Goal: Task Accomplishment & Management: Complete application form

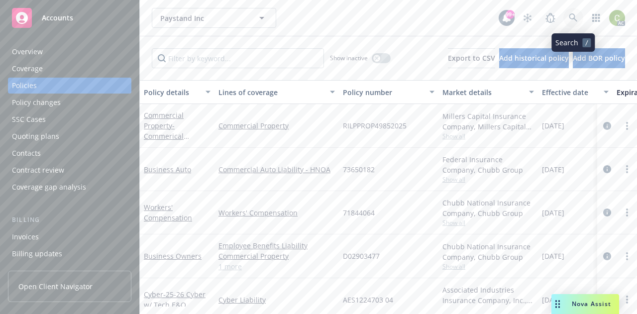
click at [574, 16] on icon at bounding box center [573, 17] width 8 height 8
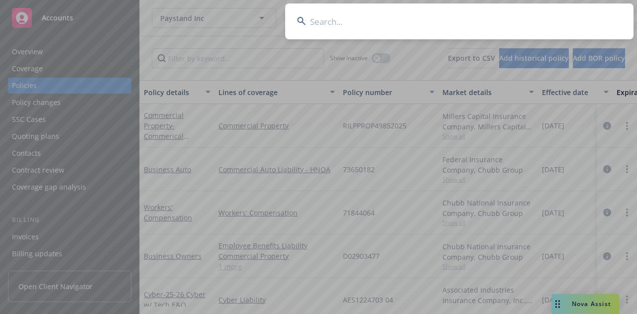
click at [420, 20] on input at bounding box center [459, 21] width 348 height 36
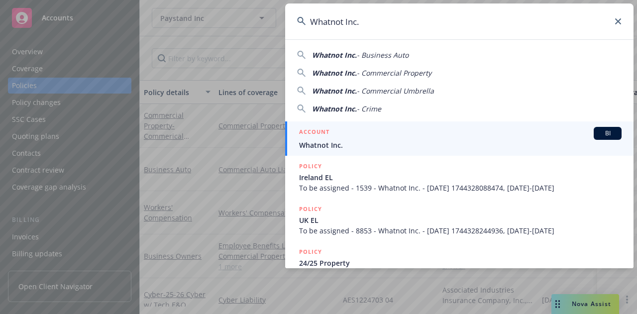
type input "Whatnot Inc."
click at [355, 139] on div "ACCOUNT BI" at bounding box center [460, 133] width 322 height 13
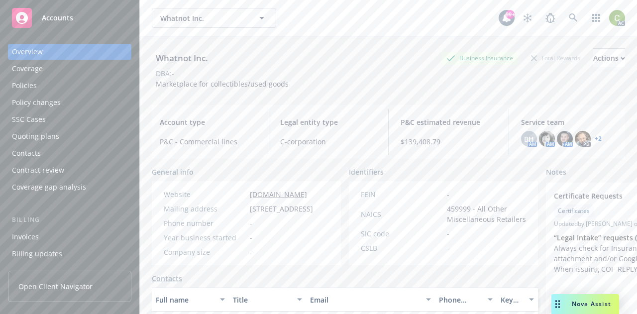
click at [36, 89] on div "Policies" at bounding box center [69, 86] width 115 height 16
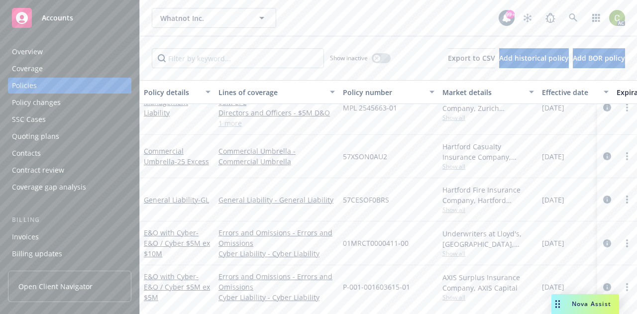
scroll to position [320, 0]
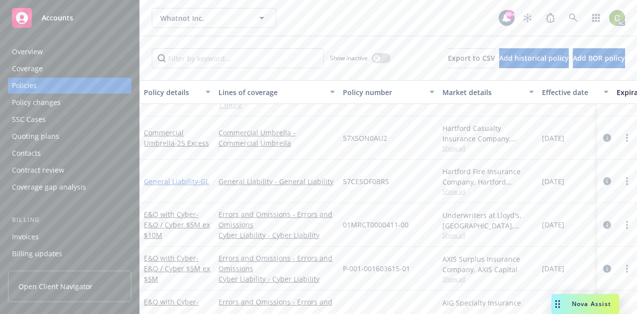
click at [165, 178] on link "General Liability - GL" at bounding box center [176, 181] width 65 height 9
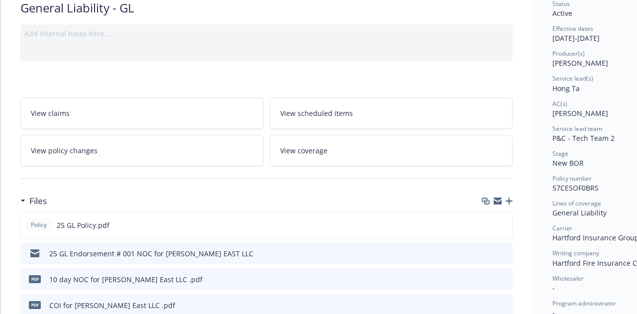
scroll to position [109, 0]
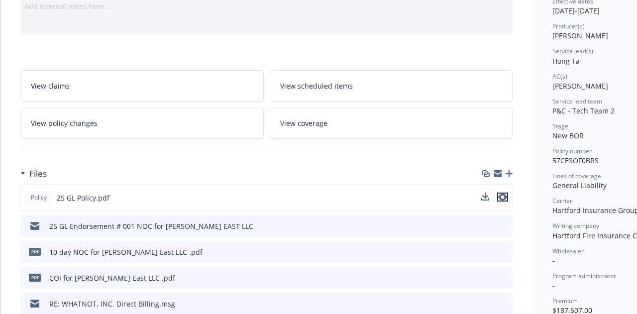
click at [505, 197] on icon "preview file" at bounding box center [502, 196] width 9 height 7
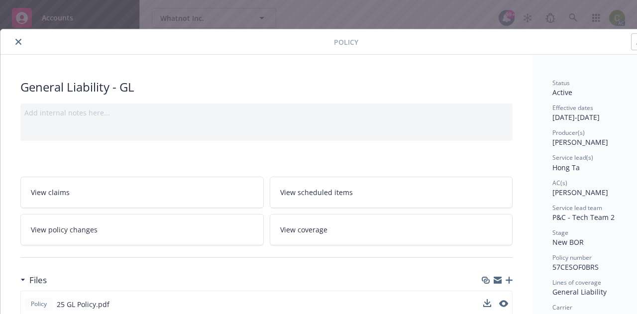
click at [21, 44] on icon "close" at bounding box center [18, 42] width 6 height 6
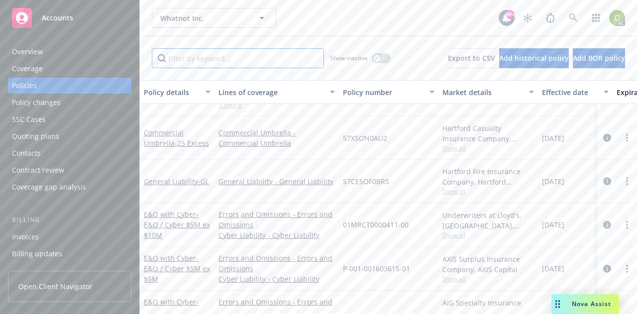
click at [233, 64] on input "Filter by keyword..." at bounding box center [238, 58] width 172 height 20
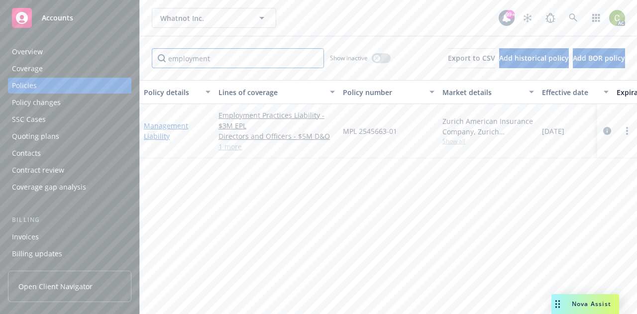
type input "employment"
click at [159, 126] on link "Management Liability" at bounding box center [166, 131] width 44 height 20
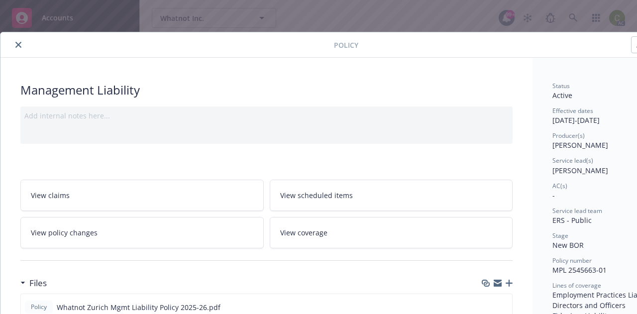
click at [17, 45] on icon "close" at bounding box center [18, 45] width 6 height 6
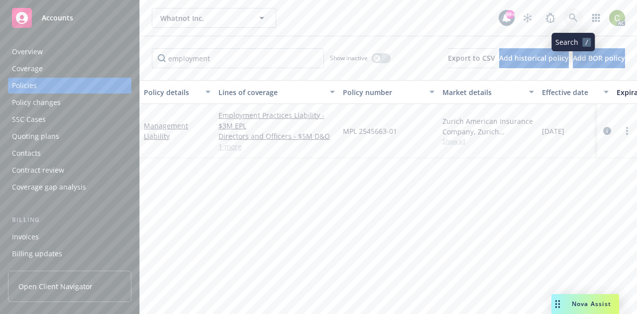
click at [576, 13] on link at bounding box center [573, 18] width 20 height 20
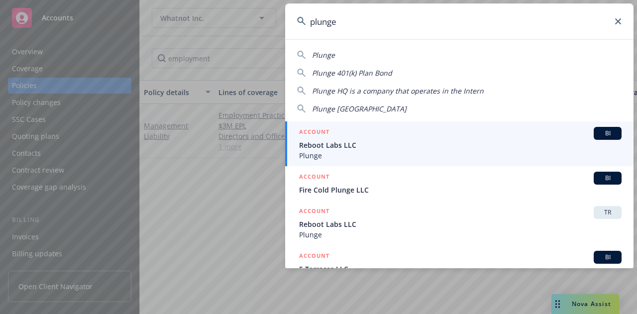
type input "plunge"
click at [442, 150] on span "Plunge" at bounding box center [460, 155] width 322 height 10
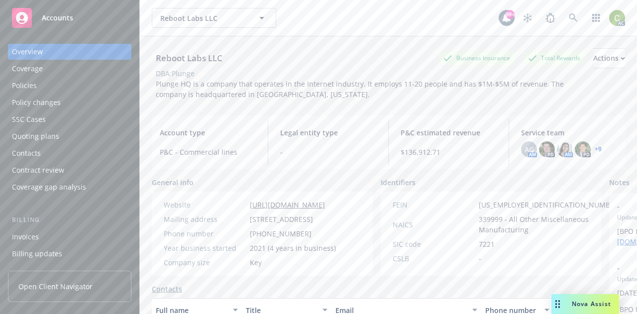
click at [38, 83] on div "Policies" at bounding box center [69, 86] width 115 height 16
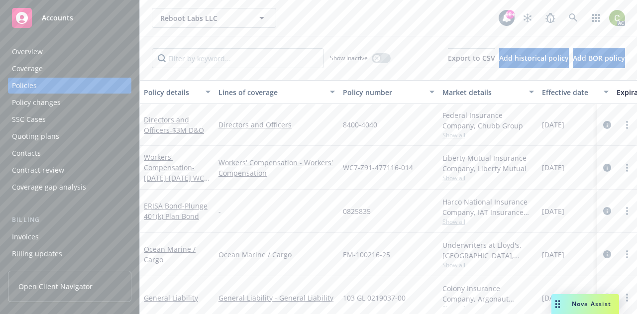
click at [368, 34] on div "Reboot Labs LLC Reboot Labs LLC 99+ AC" at bounding box center [388, 18] width 497 height 36
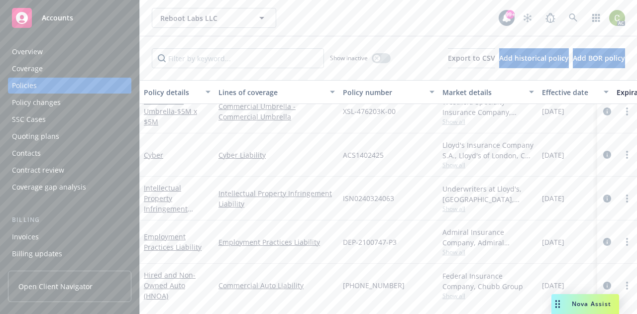
scroll to position [192, 0]
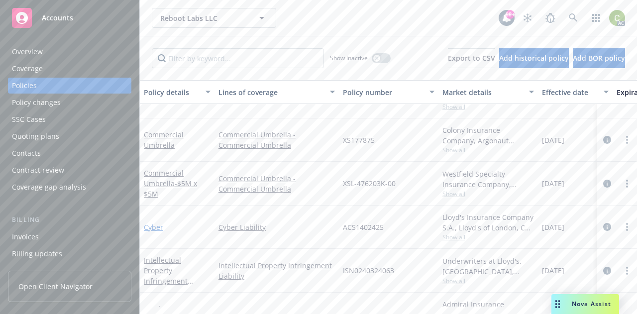
click at [155, 223] on link "Cyber" at bounding box center [153, 226] width 19 height 9
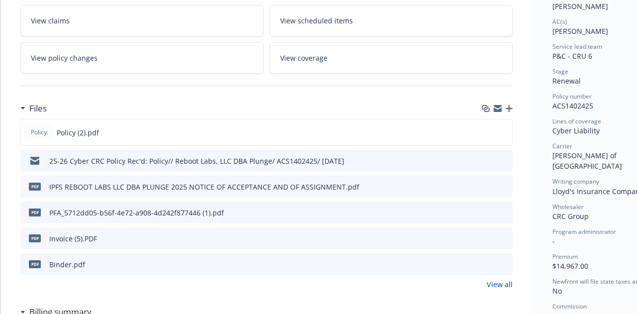
scroll to position [179, 0]
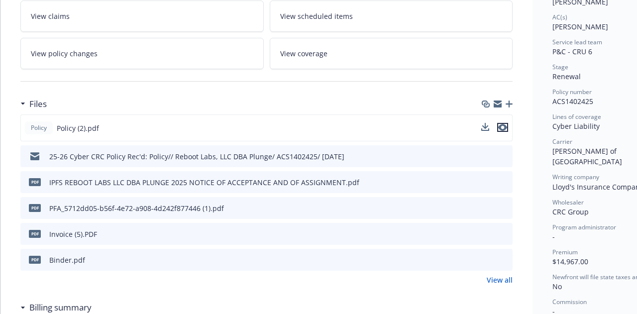
click at [505, 128] on icon "preview file" at bounding box center [502, 127] width 9 height 7
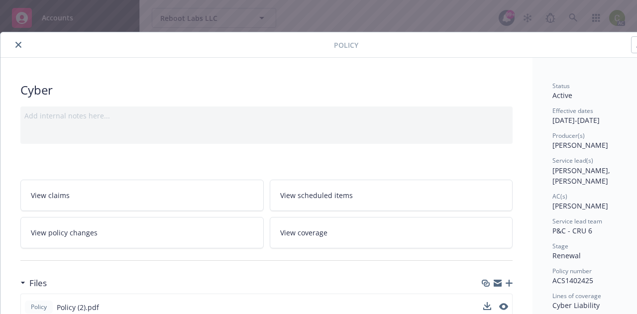
click at [19, 48] on button "close" at bounding box center [18, 45] width 12 height 12
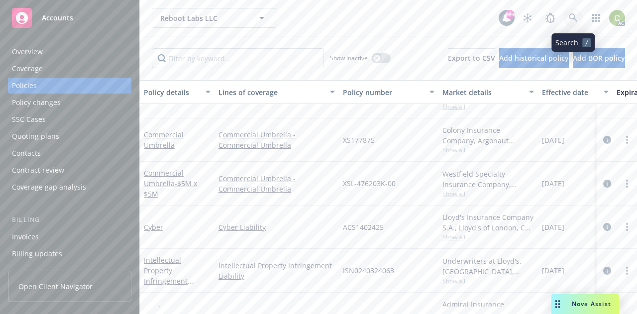
click at [573, 20] on icon at bounding box center [573, 17] width 9 height 9
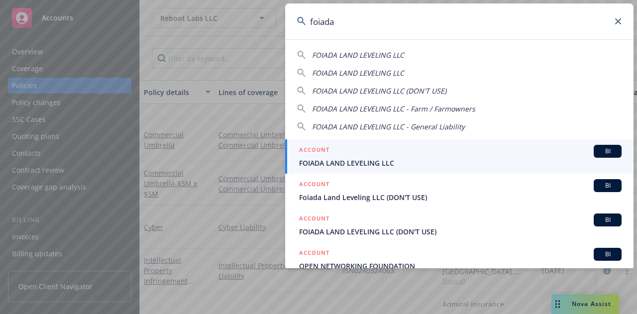
type input "foiada"
click at [415, 155] on div "ACCOUNT BI" at bounding box center [460, 151] width 322 height 13
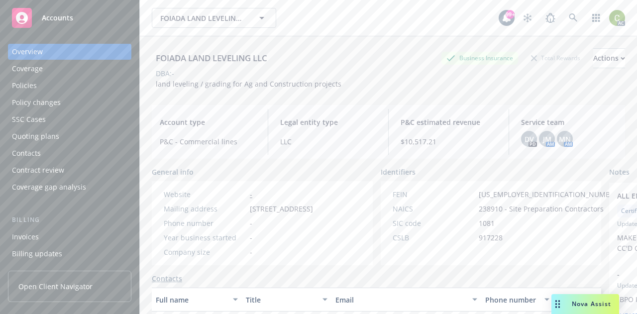
click at [38, 84] on div "Policies" at bounding box center [69, 86] width 115 height 16
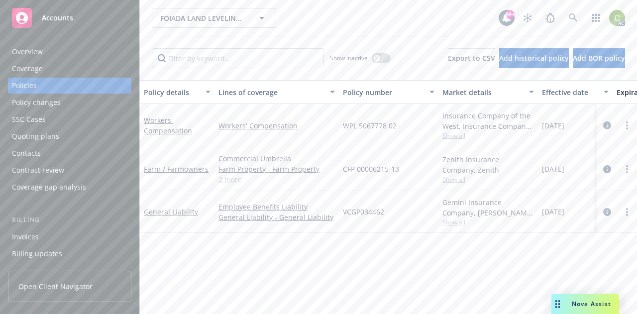
click at [231, 177] on link "2 more" at bounding box center [276, 179] width 116 height 10
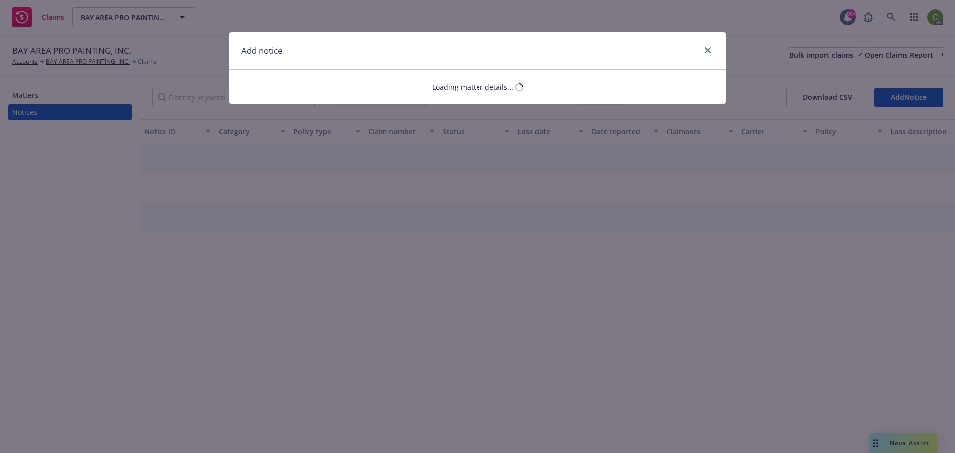
select select "GENERAL_LIABILITY"
select select "open"
select select "CLAIM"
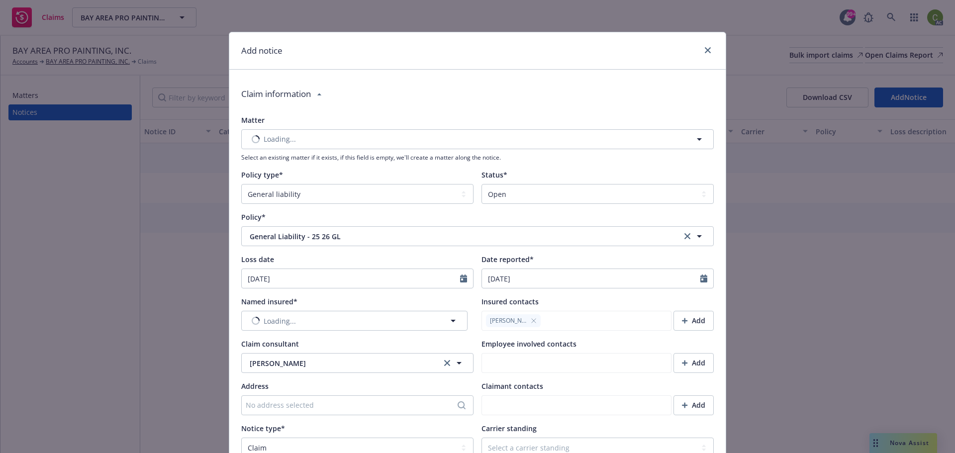
type textarea "x"
type textarea "Insured received complaint for damages alleging: 1. Breach of Written Contract …"
type textarea "x"
type textarea "Insured received complaint for damages alleging: 1. Breach of Written Contract …"
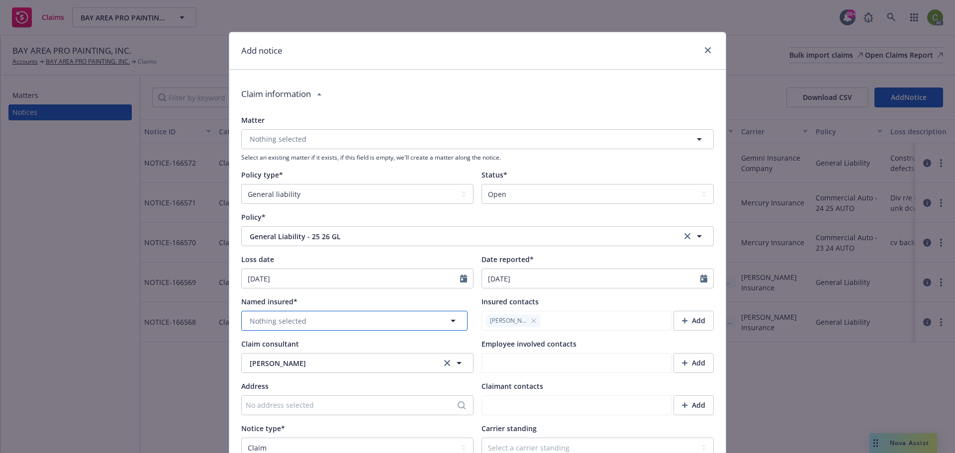
click at [276, 323] on span "Nothing selected" at bounding box center [278, 321] width 57 height 10
type textarea "x"
type textarea "Insured received complaint for damages alleging: 1. Breach of Written Contract …"
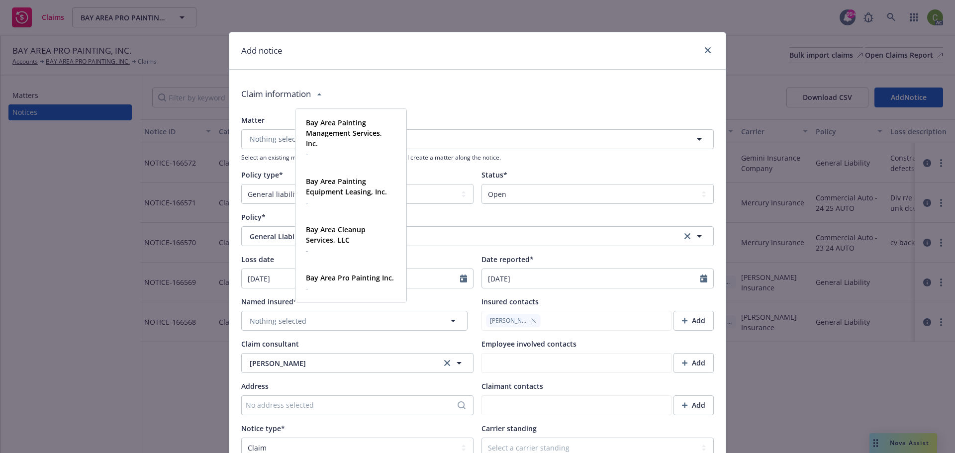
type textarea "x"
type textarea "Insured received complaint for damages alleging: 1. Breach of Written Contract …"
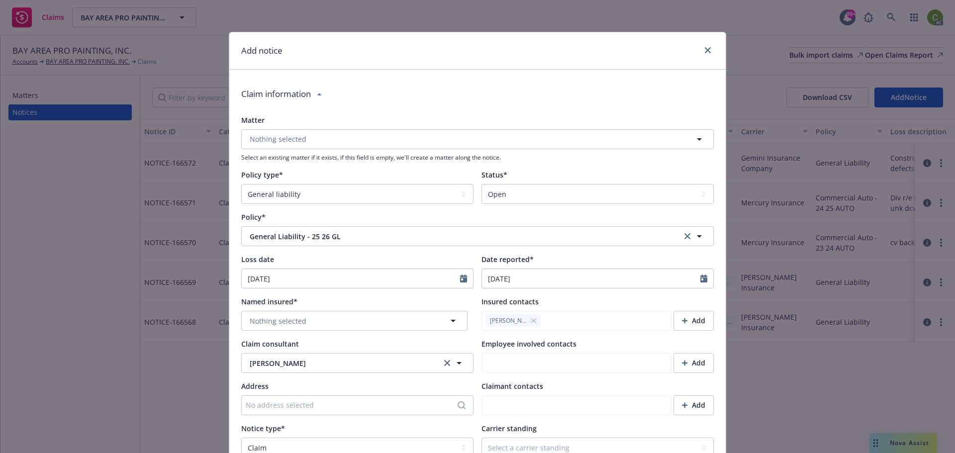
type textarea "x"
type textarea "Insured received complaint for damages alleging: 1. Breach of Written Contract …"
click at [320, 320] on button "Nothing selected" at bounding box center [354, 321] width 226 height 20
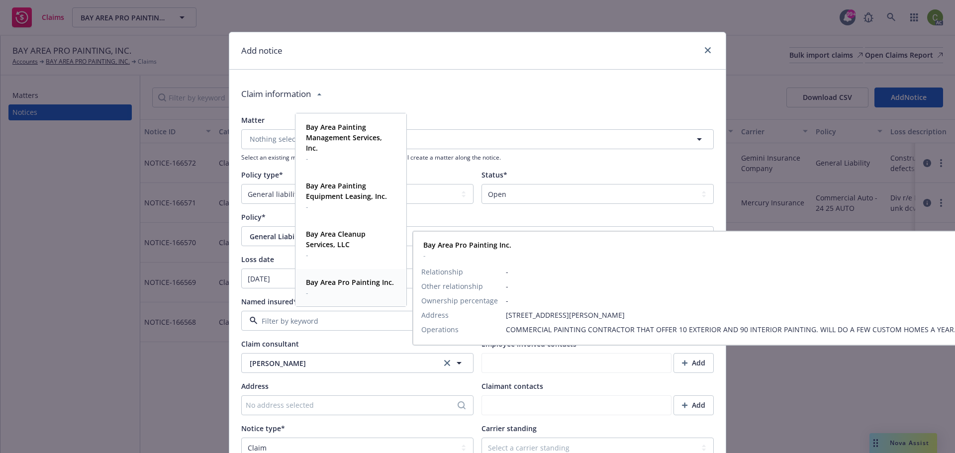
drag, startPoint x: 356, startPoint y: 288, endPoint x: 362, endPoint y: 288, distance: 6.0
click at [356, 288] on span "-" at bounding box center [350, 293] width 88 height 10
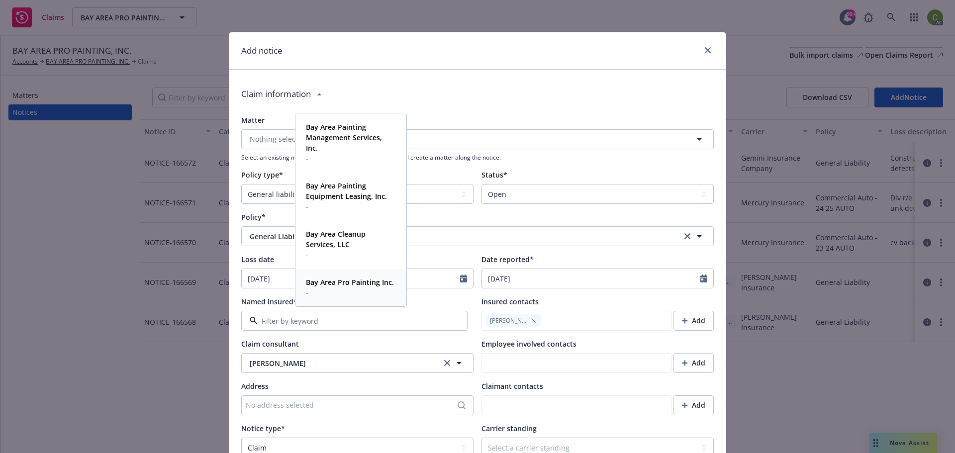
type textarea "x"
type textarea "Insured received complaint for damages alleging: 1. Breach of Written Contract …"
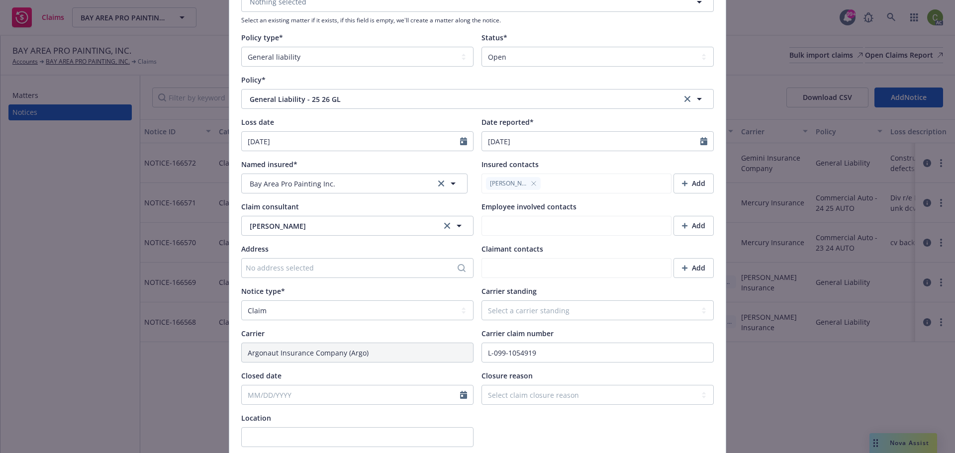
scroll to position [149, 0]
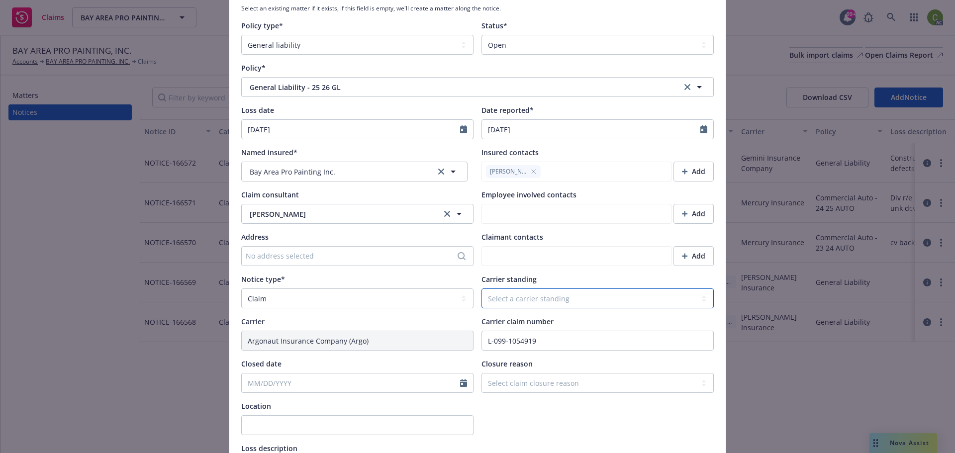
drag, startPoint x: 531, startPoint y: 299, endPoint x: 535, endPoint y: 306, distance: 8.5
click at [531, 299] on select "Select a carrier standing Closed Not submitted Open Reopened Subrogated Withdra…" at bounding box center [597, 298] width 232 height 20
select select "OPEN"
click at [481, 288] on select "Select a carrier standing Closed Not submitted Open Reopened Subrogated Withdra…" at bounding box center [597, 298] width 232 height 20
type textarea "x"
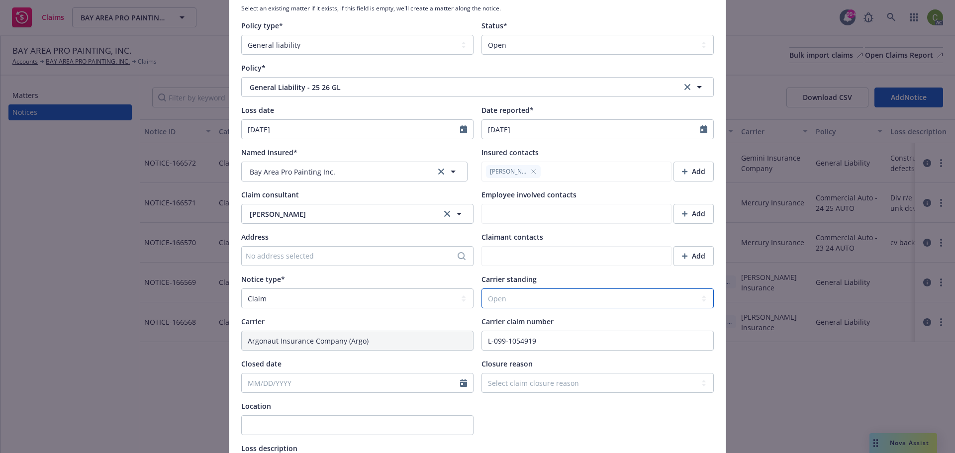
type textarea "Insured received complaint for damages alleging: 1. Breach of Written Contract …"
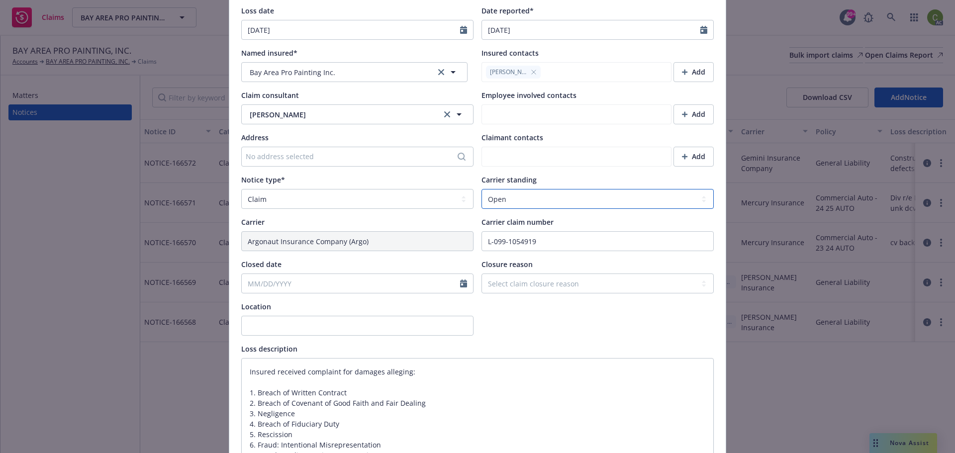
type textarea "x"
type textarea "Insured received complaint for damages alleging: 1. Breach of Written Contract …"
type textarea "x"
type textarea "Insured received complaint for damages alleging: 1. Breach of Written Contract …"
type textarea "x"
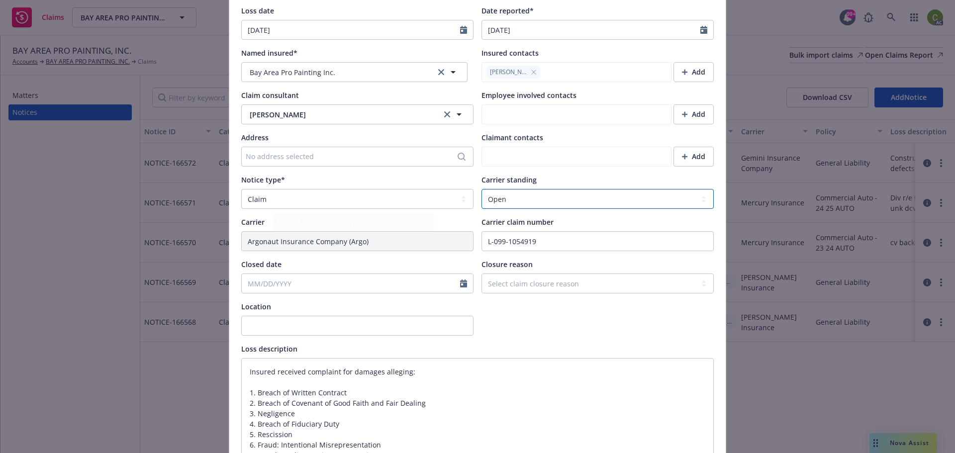
type textarea "Insured received complaint for damages alleging: 1. Breach of Written Contract …"
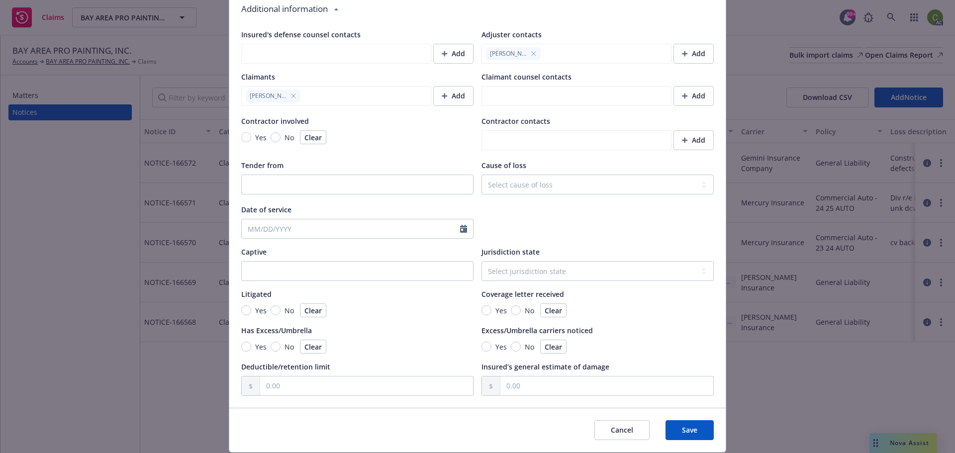
scroll to position [895, 0]
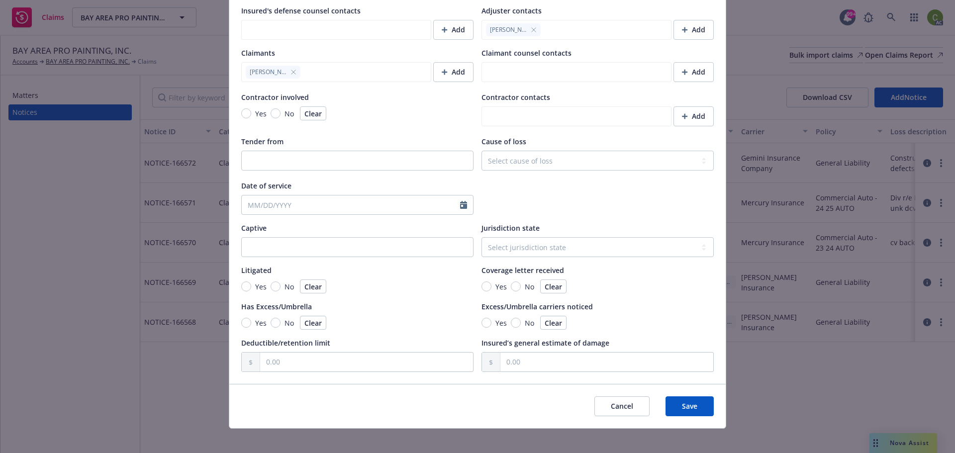
type textarea "x"
type textarea "Insured received complaint for damages alleging: 1. Breach of Written Contract …"
type textarea "x"
type textarea "Insured received complaint for damages alleging: 1. Breach of Written Contract …"
type textarea "x"
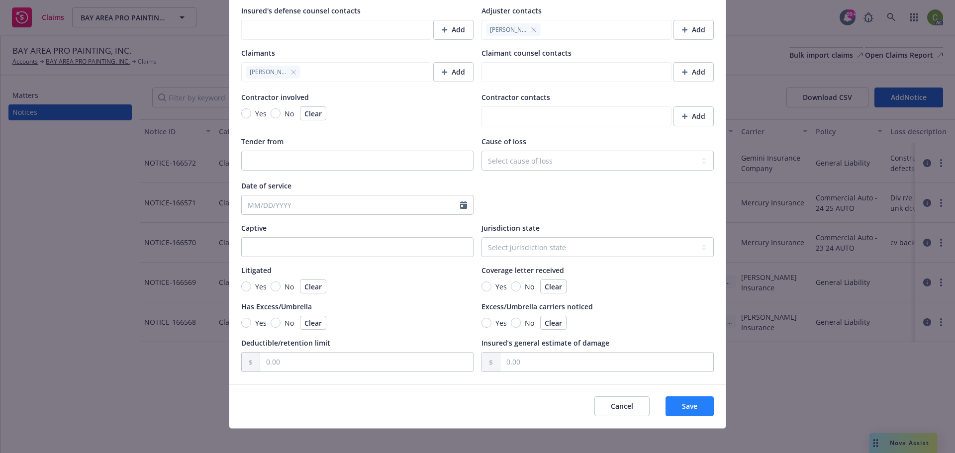
type textarea "Insured received complaint for damages alleging: 1. Breach of Written Contract …"
click at [687, 412] on button "Save" at bounding box center [690, 406] width 48 height 20
type textarea "x"
type textarea "Insured received complaint for damages alleging: 1. Breach of Written Contract …"
type textarea "x"
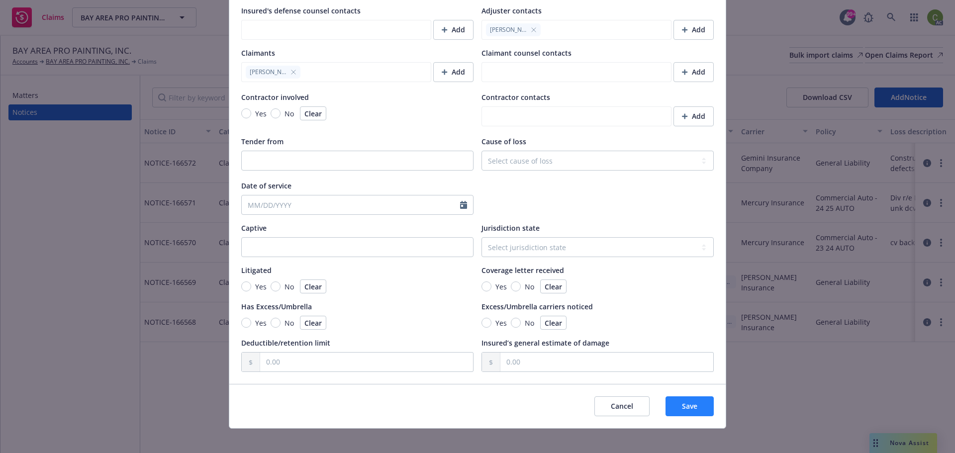
type textarea "Insured received complaint for damages alleging: 1. Breach of Written Contract …"
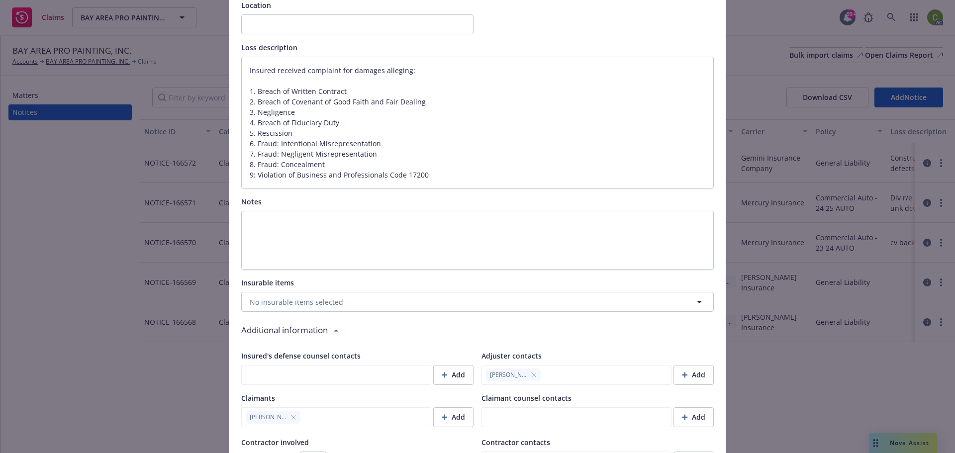
type textarea "x"
type textarea "Insured received complaint for damages alleging: 1. Breach of Written Contract …"
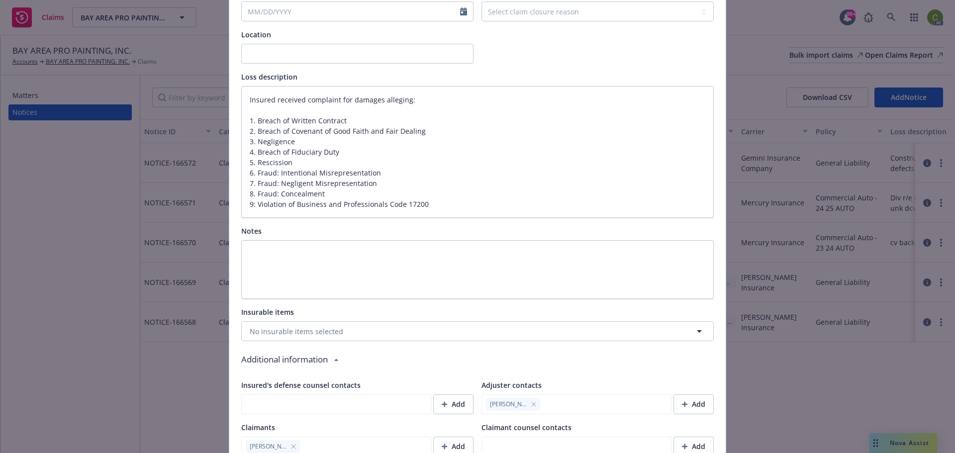
scroll to position [497, 0]
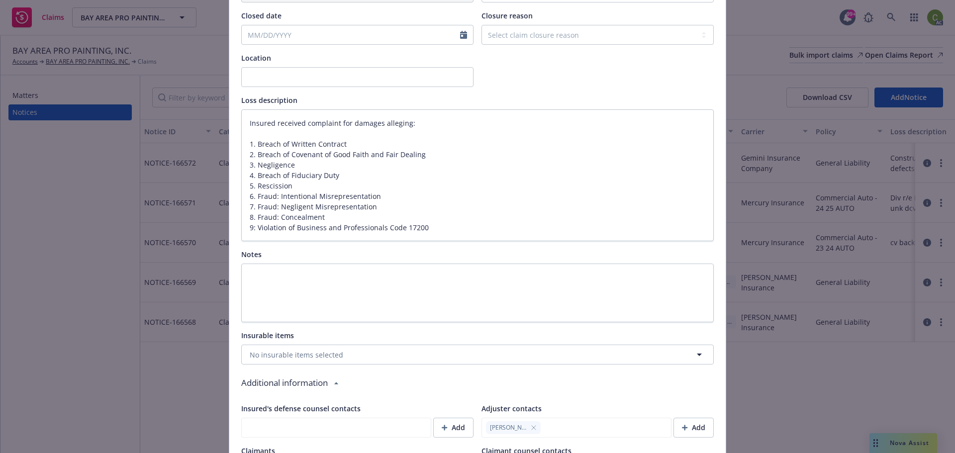
type textarea "x"
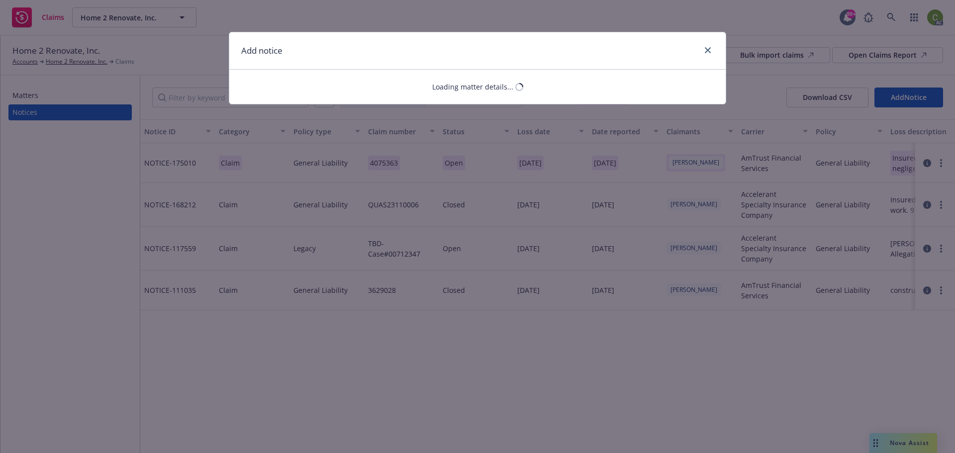
select select "GENERAL_LIABILITY"
select select "open"
select select "CLAIM"
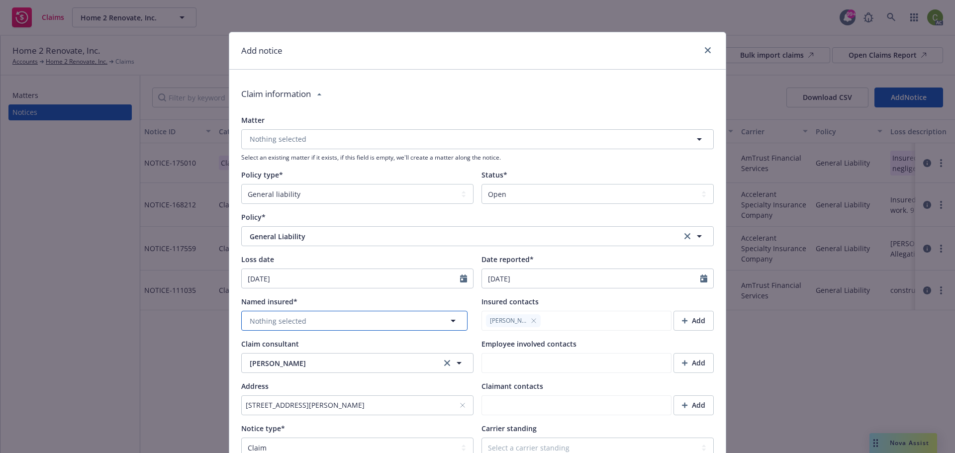
click at [299, 317] on span "Nothing selected" at bounding box center [278, 321] width 57 height 10
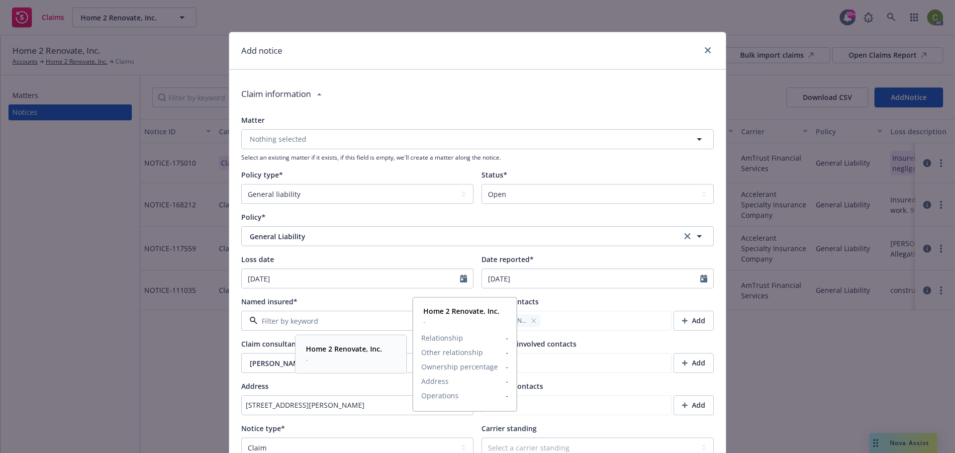
click at [341, 353] on strong "Home 2 Renovate, Inc." at bounding box center [344, 348] width 76 height 9
type textarea "x"
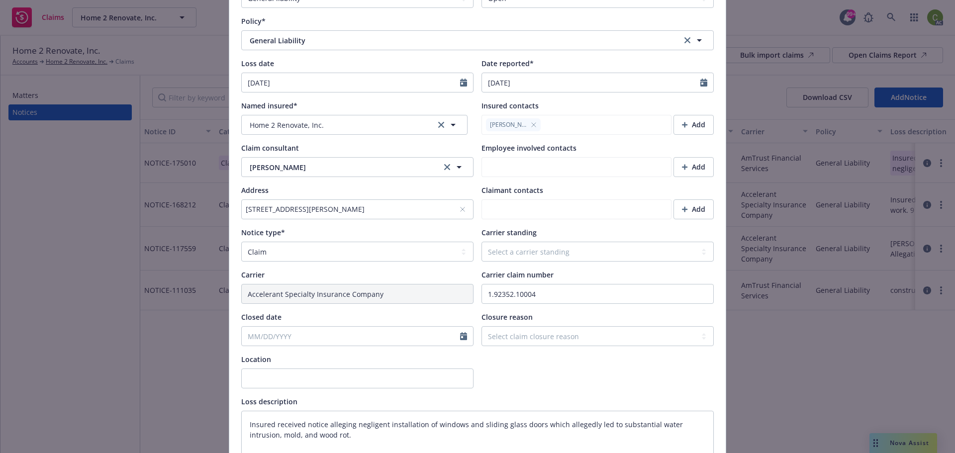
scroll to position [199, 0]
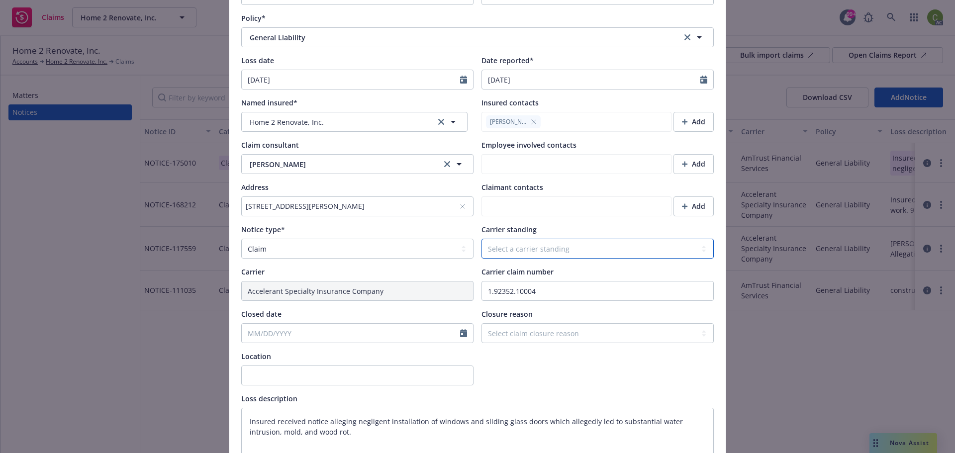
click at [493, 247] on select "Select a carrier standing Closed Not submitted Open Reopened Subrogated Withdra…" at bounding box center [597, 249] width 232 height 20
select select "OPEN"
click at [481, 239] on select "Select a carrier standing Closed Not submitted Open Reopened Subrogated Withdra…" at bounding box center [597, 249] width 232 height 20
click at [527, 363] on div at bounding box center [597, 368] width 232 height 34
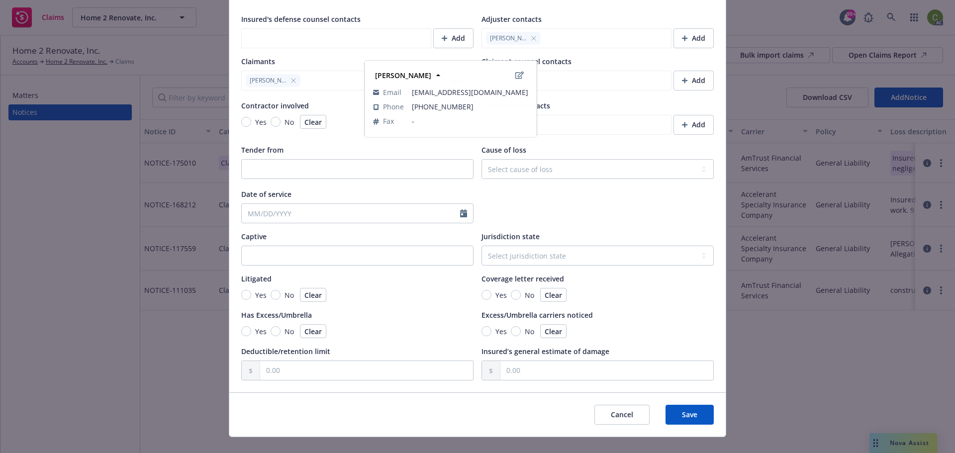
scroll to position [830, 0]
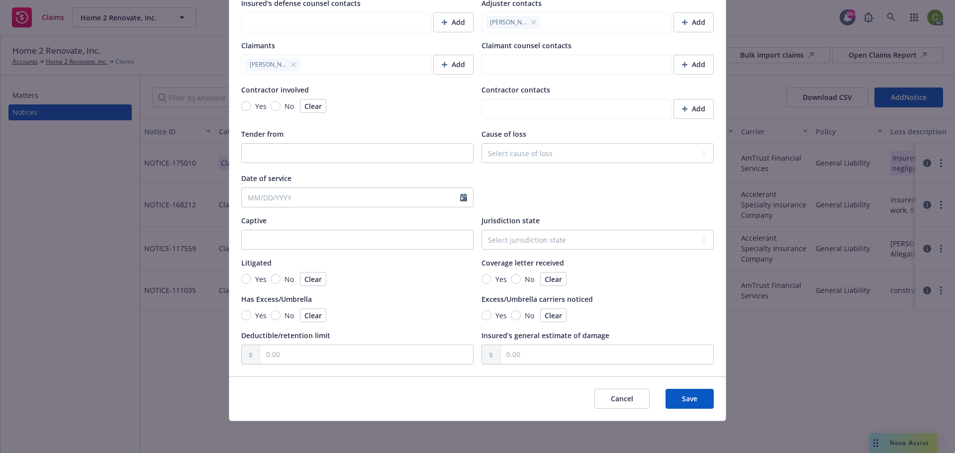
type textarea "x"
click at [514, 235] on select "Select jurisdiction state Alaska Alabama Arkansas American Samoa Arizona Califo…" at bounding box center [597, 240] width 232 height 20
select select "CO"
click at [481, 230] on select "Select jurisdiction state Alaska Alabama Arkansas American Samoa Arizona Califo…" at bounding box center [597, 240] width 232 height 20
type textarea "x"
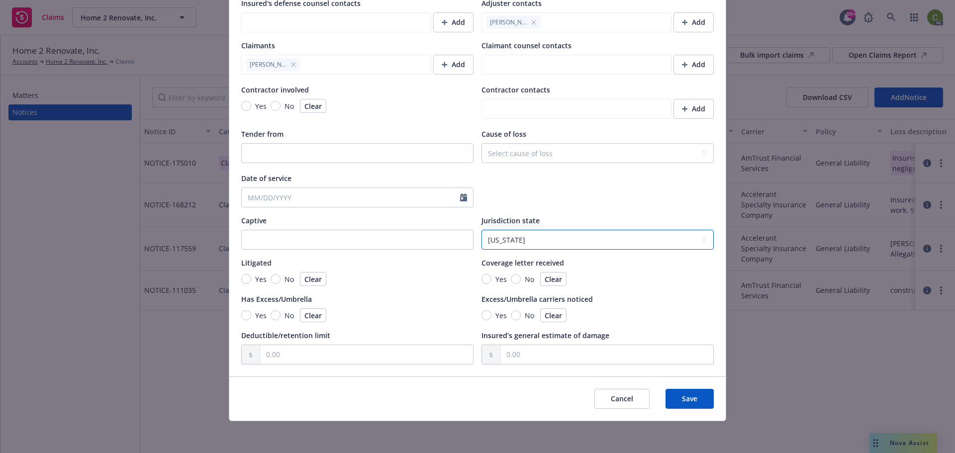
click at [537, 234] on select "Select jurisdiction state Alaska Alabama Arkansas American Samoa Arizona Califo…" at bounding box center [597, 240] width 232 height 20
select select "CA"
click at [481, 230] on select "Select jurisdiction state Alaska Alabama Arkansas American Samoa Arizona Califo…" at bounding box center [597, 240] width 232 height 20
click at [690, 400] on span "Save" at bounding box center [689, 398] width 15 height 9
type textarea "x"
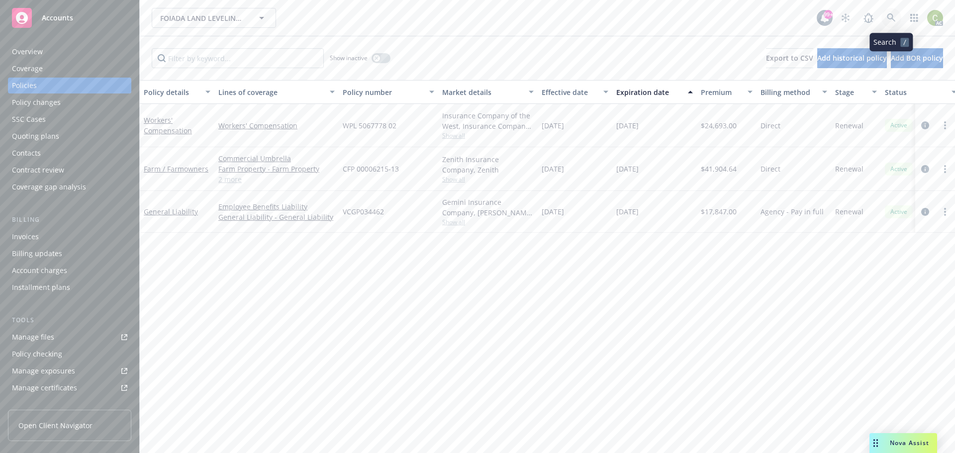
click at [892, 16] on icon at bounding box center [891, 17] width 9 height 9
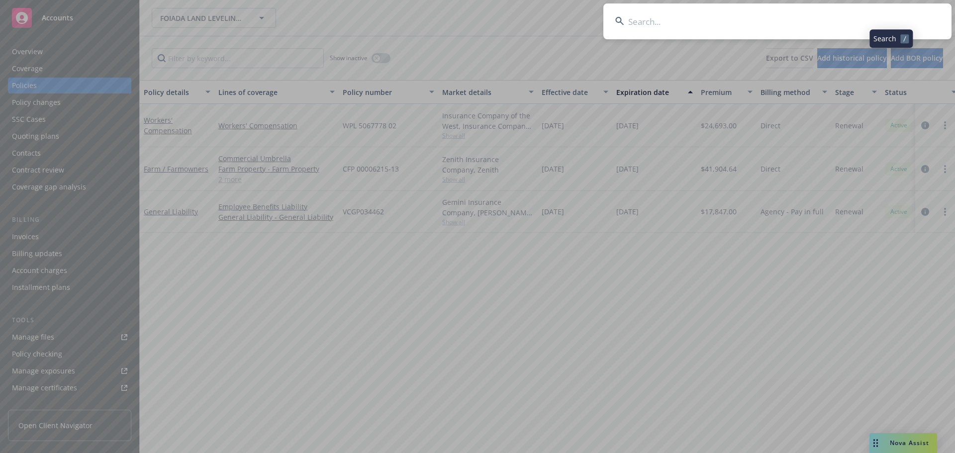
click at [712, 26] on input at bounding box center [777, 21] width 348 height 36
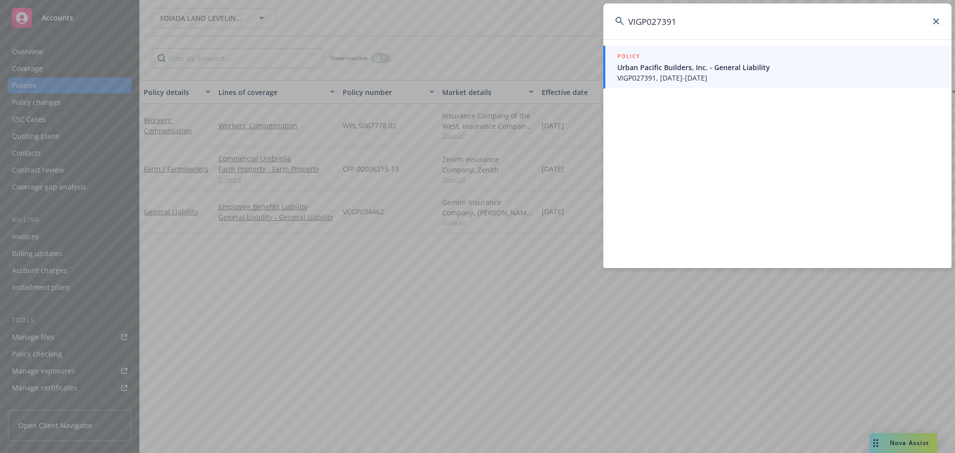
type input "VIGP027391"
click at [643, 63] on span "Urban Pacific Builders, Inc. - General Liability" at bounding box center [778, 67] width 322 height 10
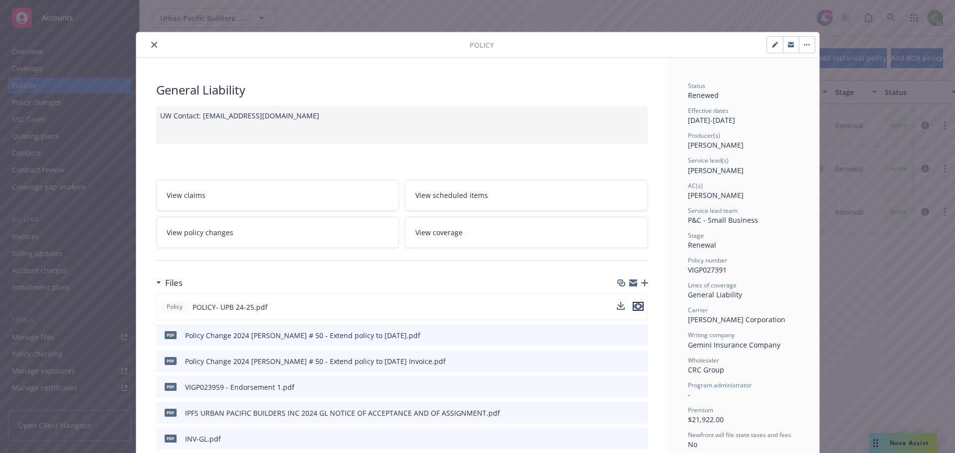
click at [634, 305] on icon "preview file" at bounding box center [638, 306] width 9 height 7
click at [151, 44] on icon "close" at bounding box center [154, 45] width 6 height 6
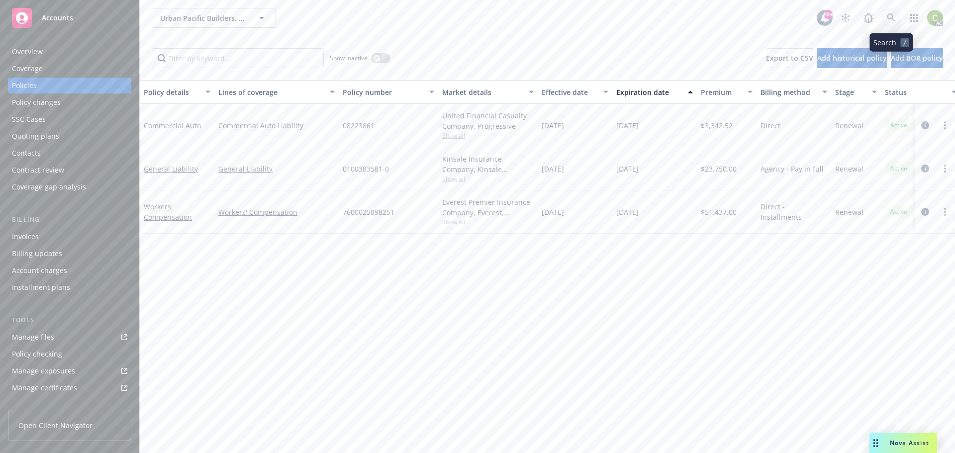
click at [890, 15] on icon at bounding box center [891, 17] width 9 height 9
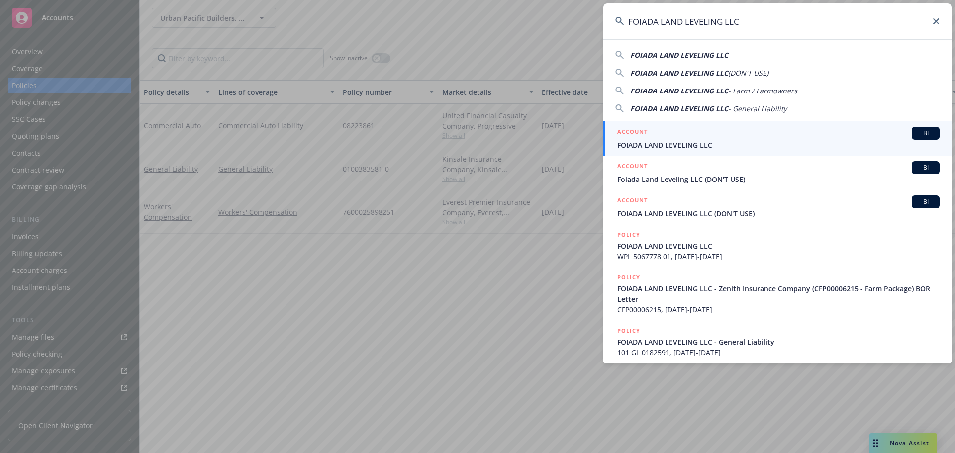
type input "FOIADA LAND LEVELING LLC"
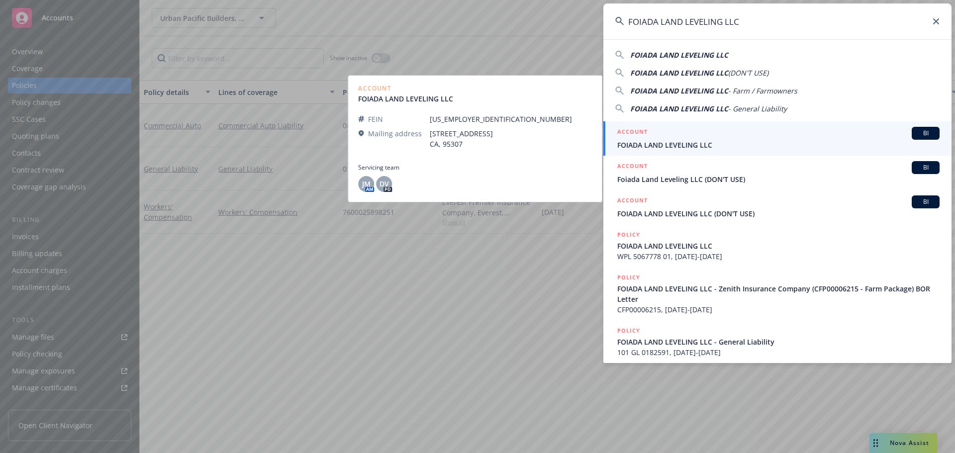
click at [702, 142] on span "FOIADA LAND LEVELING LLC" at bounding box center [778, 145] width 322 height 10
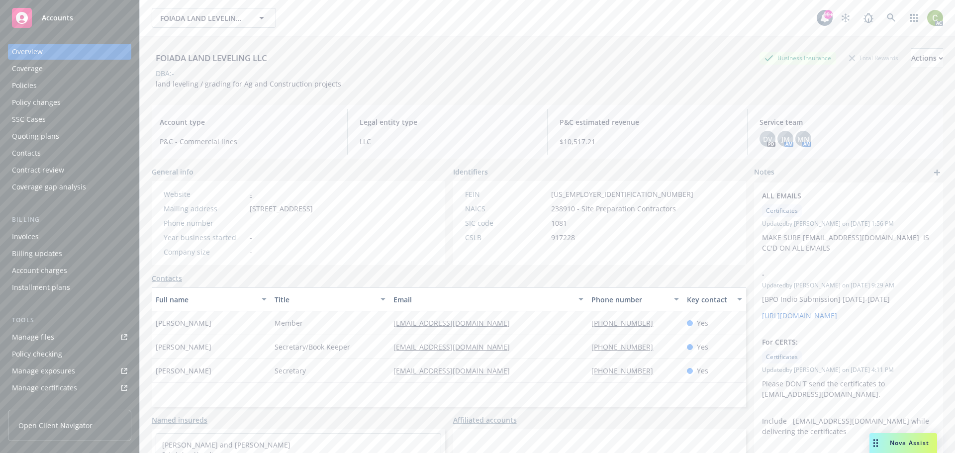
click at [39, 86] on div "Policies" at bounding box center [69, 86] width 115 height 16
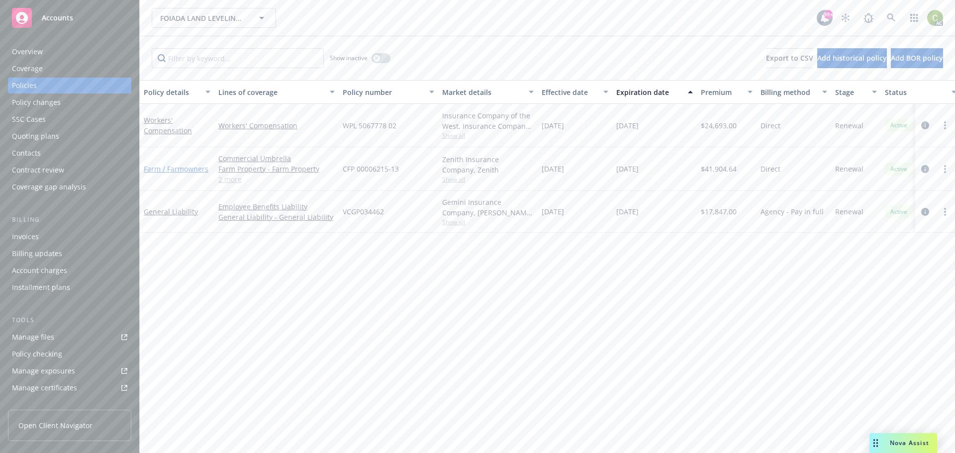
click at [171, 173] on link "Farm / Farmowners" at bounding box center [176, 168] width 65 height 9
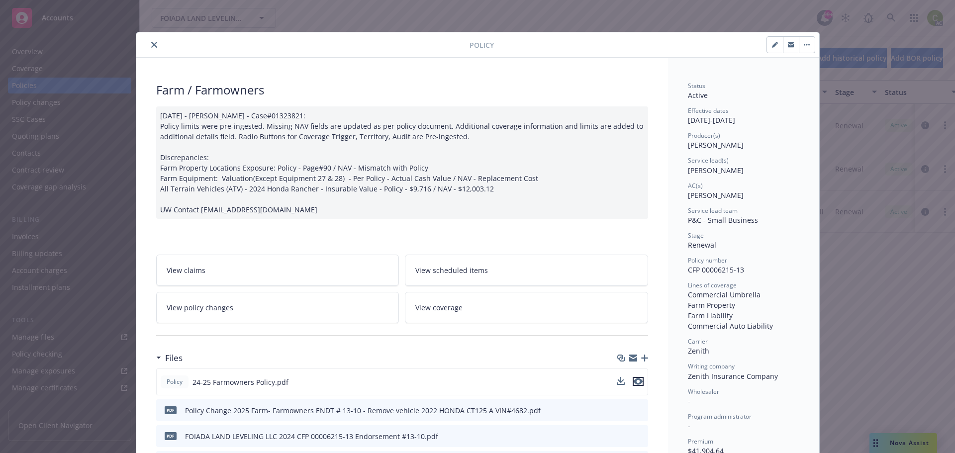
click at [636, 380] on icon "preview file" at bounding box center [638, 381] width 9 height 7
